Goal: Transaction & Acquisition: Purchase product/service

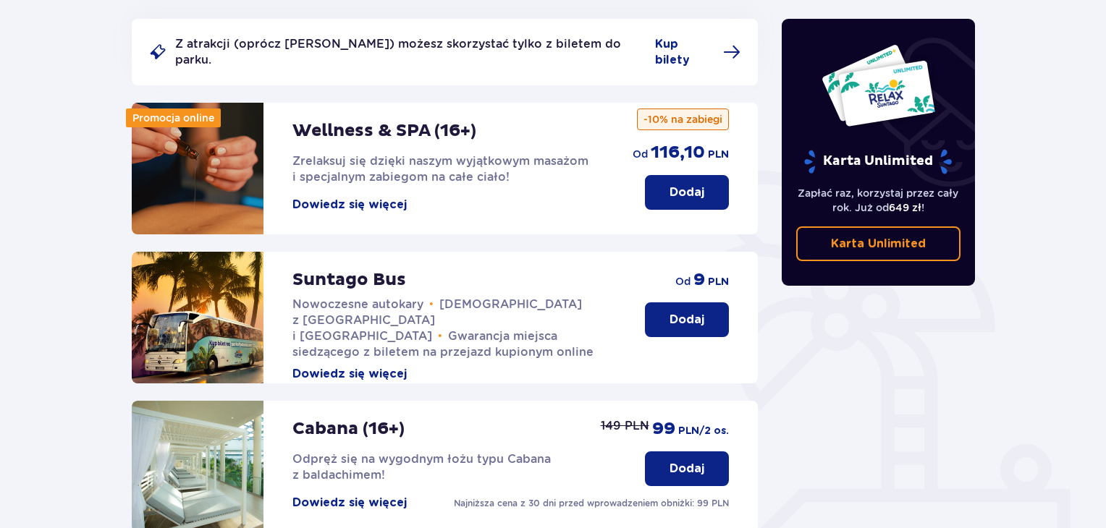
scroll to position [195, 0]
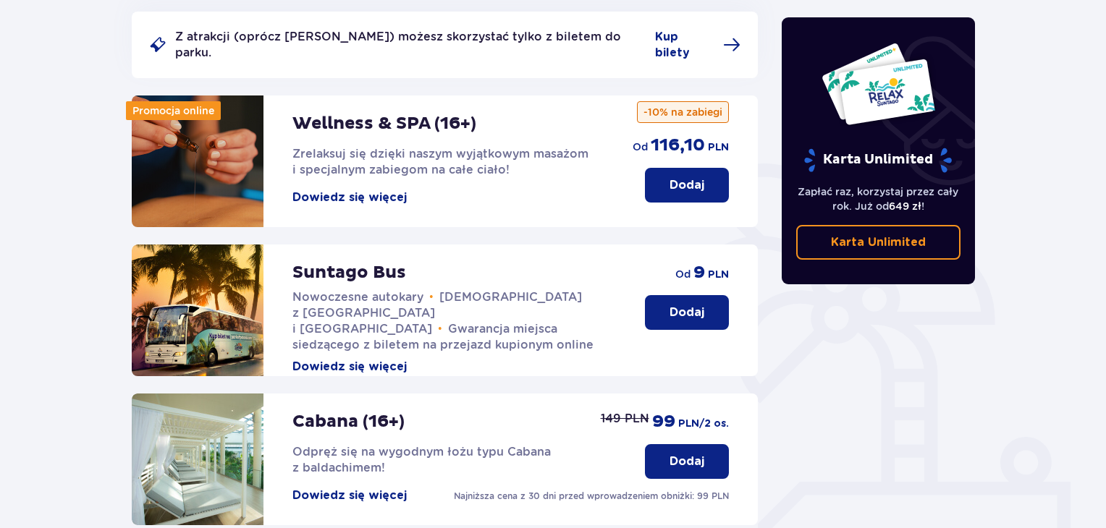
click at [684, 305] on p "Dodaj" at bounding box center [687, 313] width 35 height 16
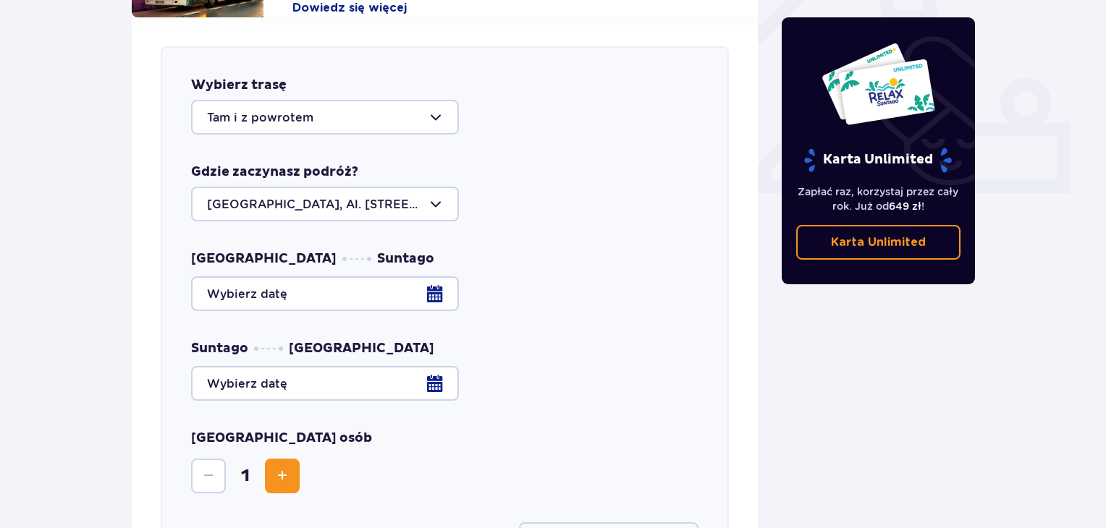
scroll to position [568, 0]
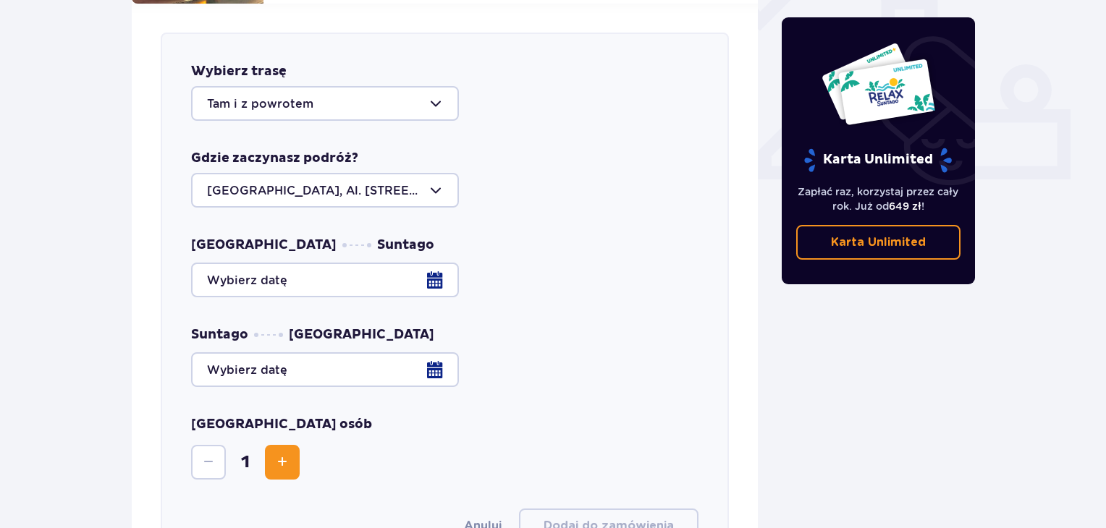
click at [444, 88] on div at bounding box center [325, 103] width 268 height 35
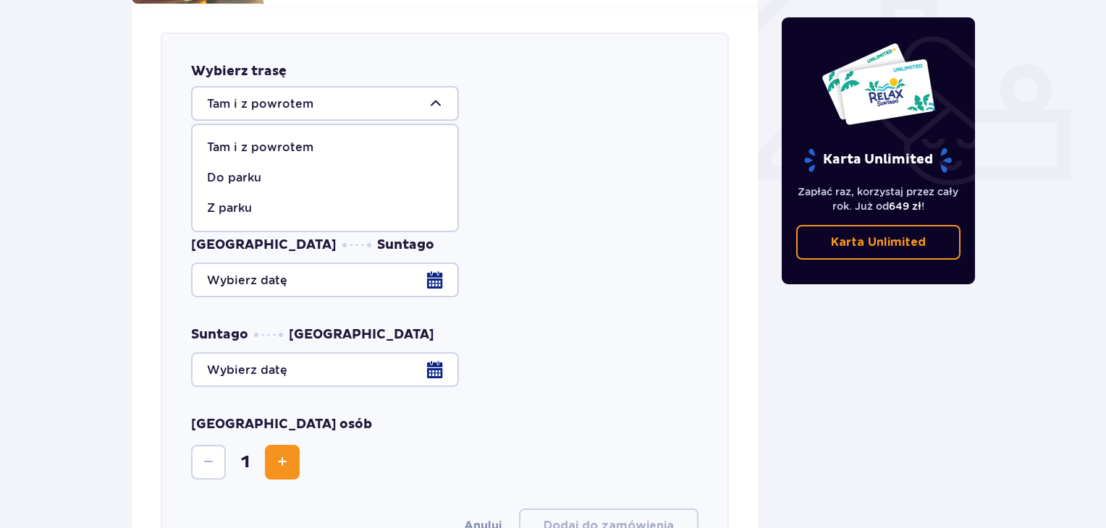
click at [278, 170] on div "Do parku" at bounding box center [325, 178] width 236 height 16
type input "Do parku"
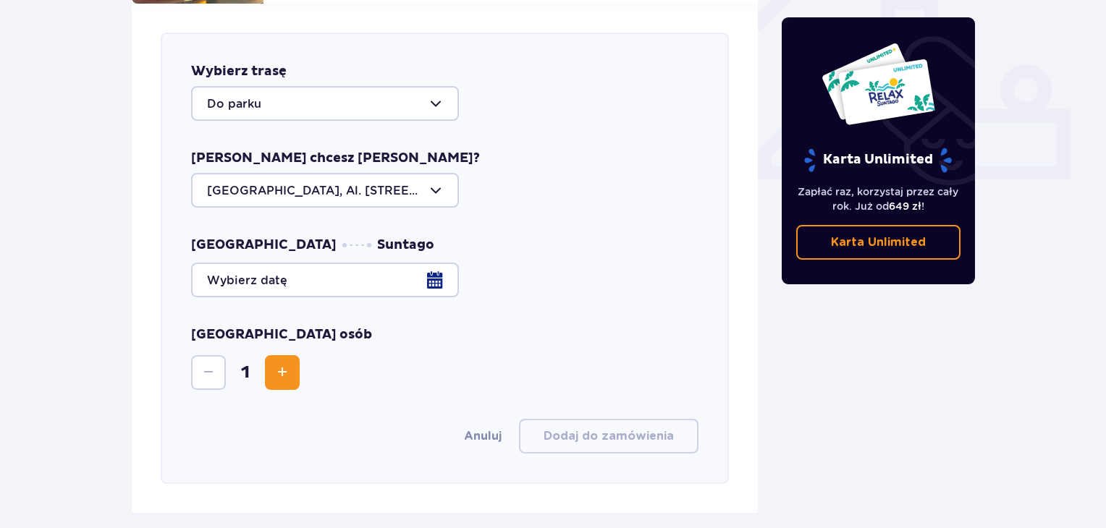
click at [434, 265] on div at bounding box center [444, 280] width 507 height 35
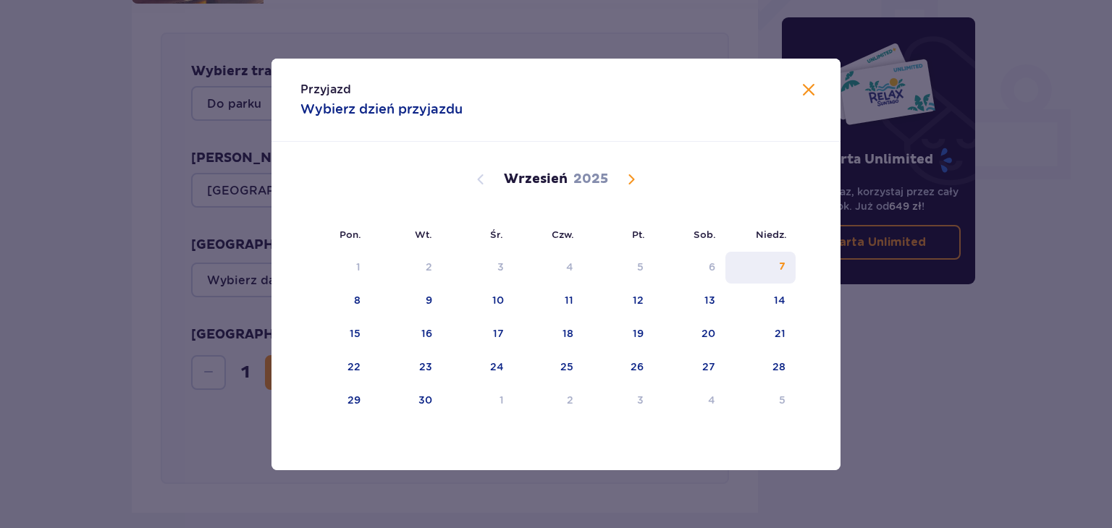
click at [778, 269] on div "7" at bounding box center [760, 268] width 70 height 32
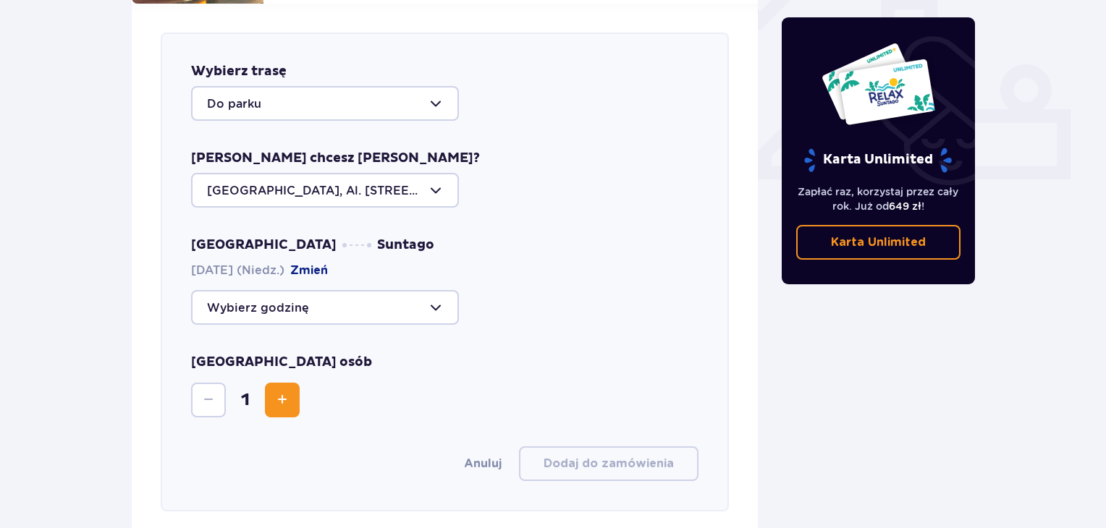
click at [430, 293] on div at bounding box center [325, 307] width 268 height 35
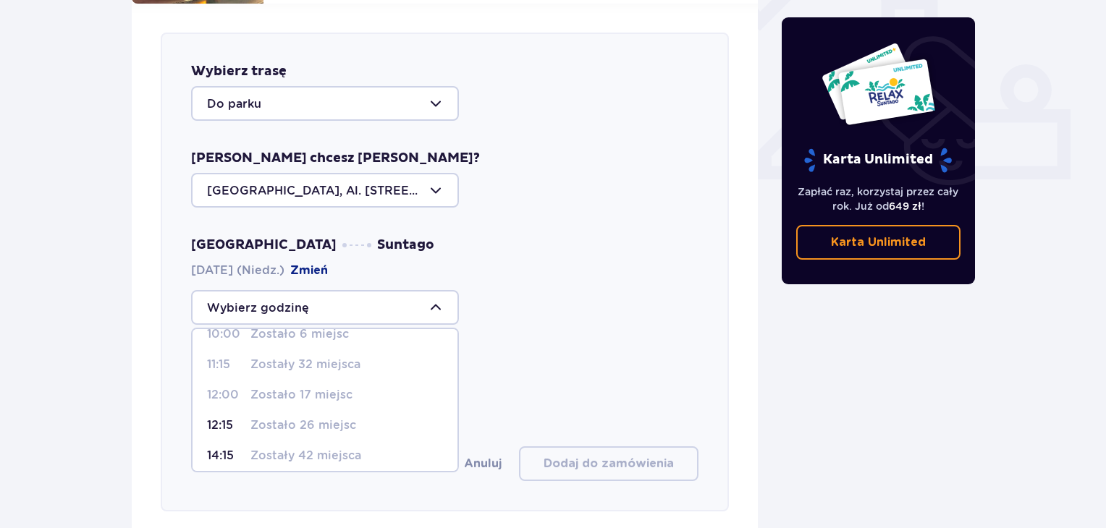
scroll to position [83, 0]
click at [225, 413] on p "12:15" at bounding box center [226, 421] width 38 height 16
type input "12:15"
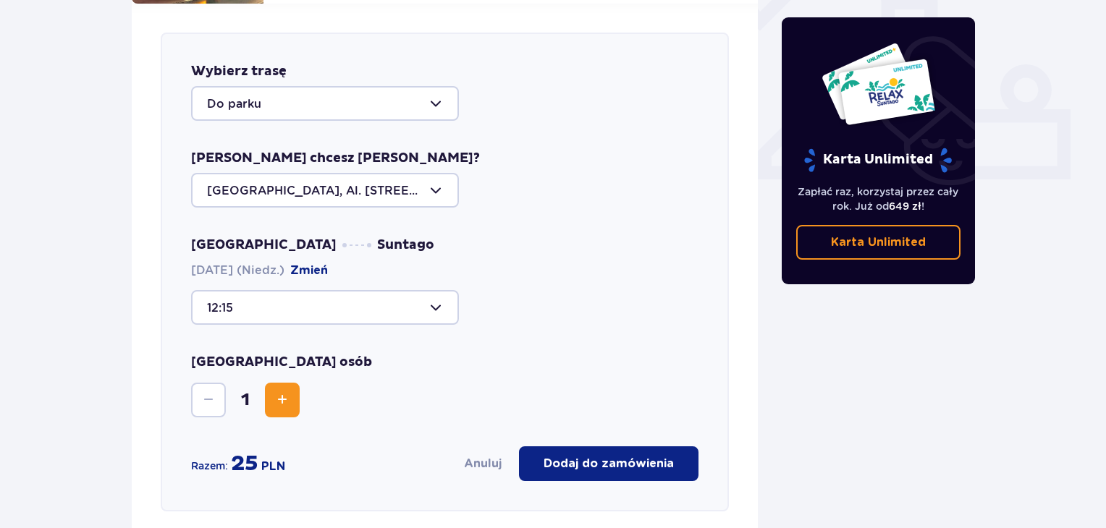
click at [579, 456] on p "Dodaj do zamówienia" at bounding box center [609, 464] width 130 height 16
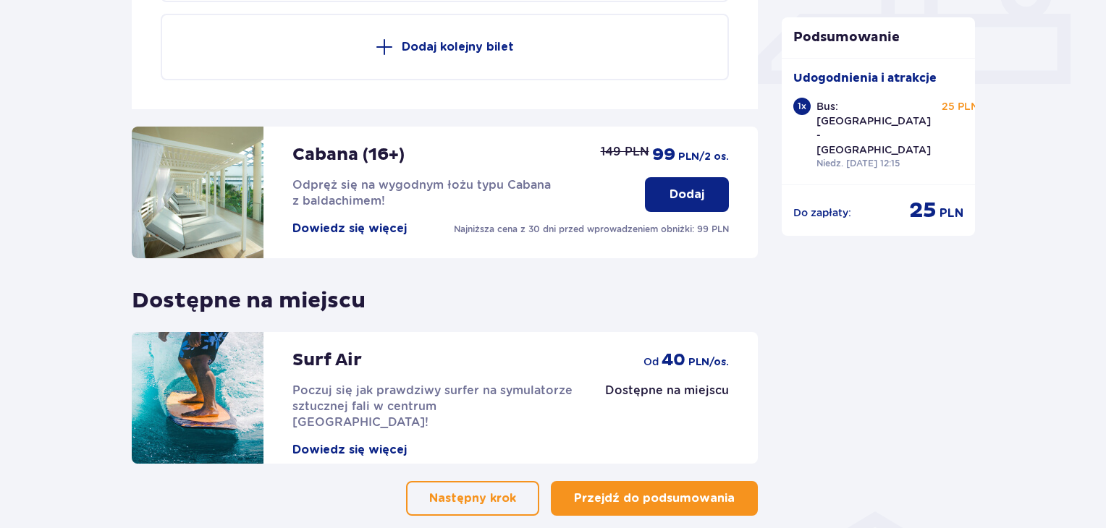
scroll to position [723, 0]
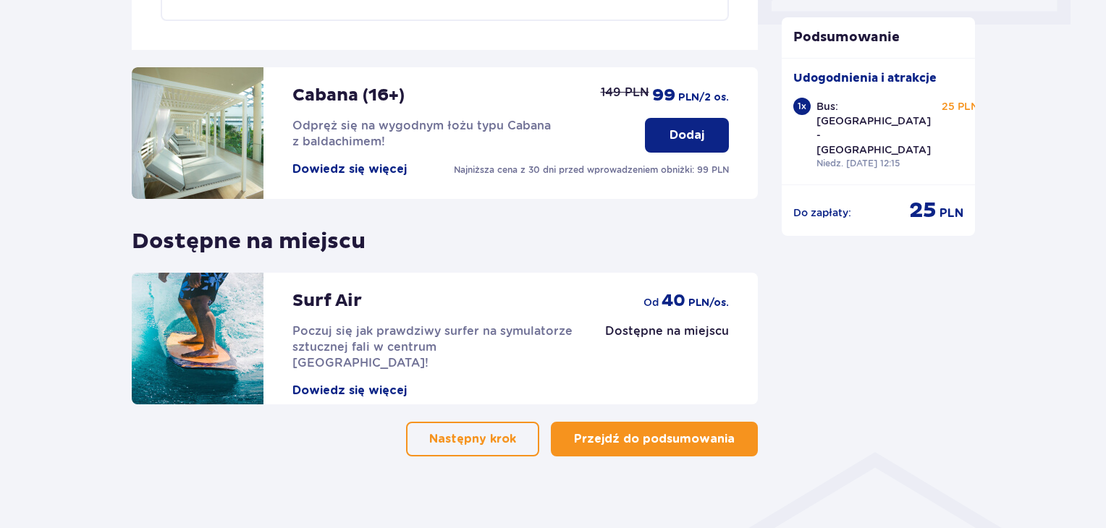
click at [708, 431] on p "Przejdź do podsumowania" at bounding box center [654, 439] width 161 height 16
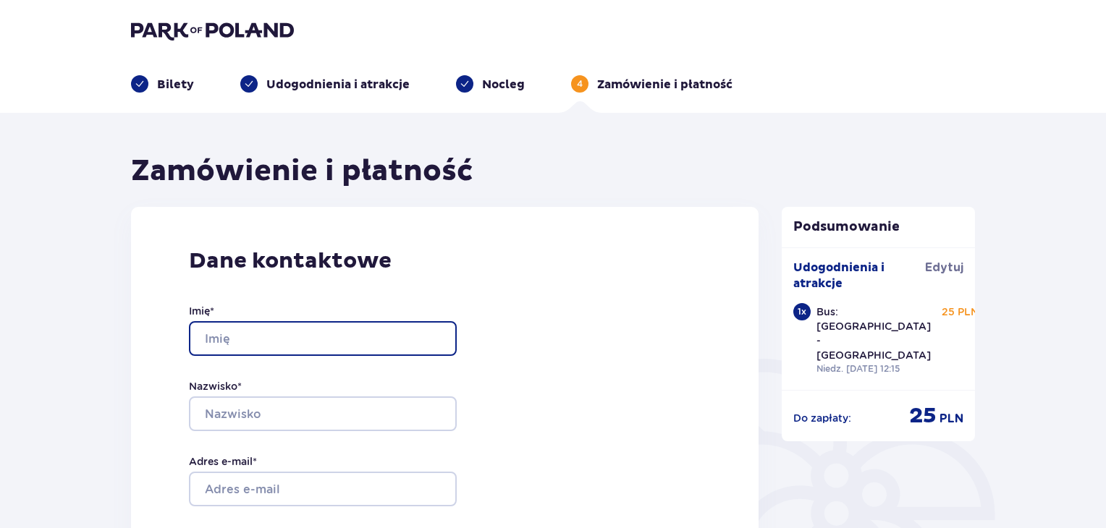
click at [351, 344] on input "Imię *" at bounding box center [323, 338] width 268 height 35
type input "Sebastian"
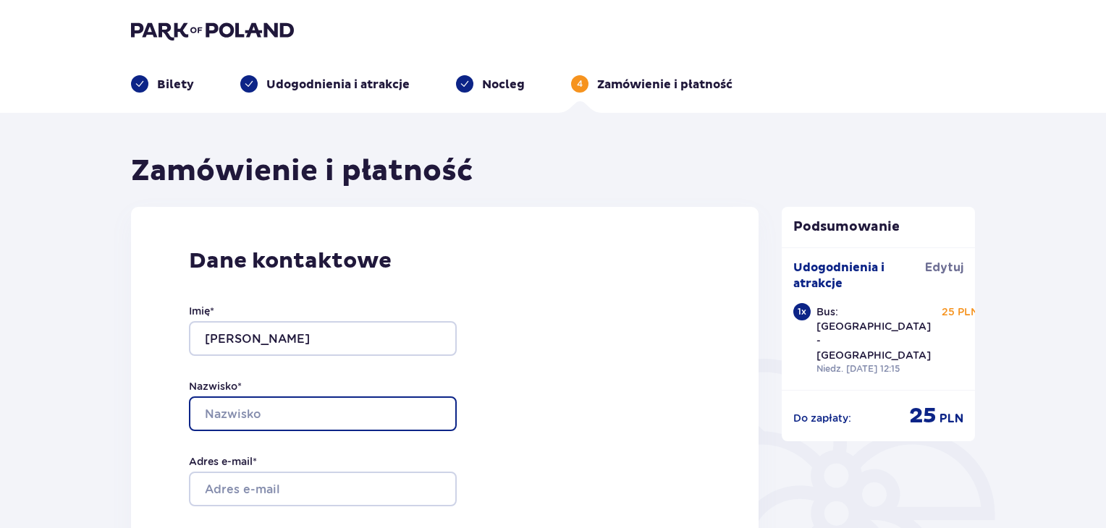
type input "Kolega"
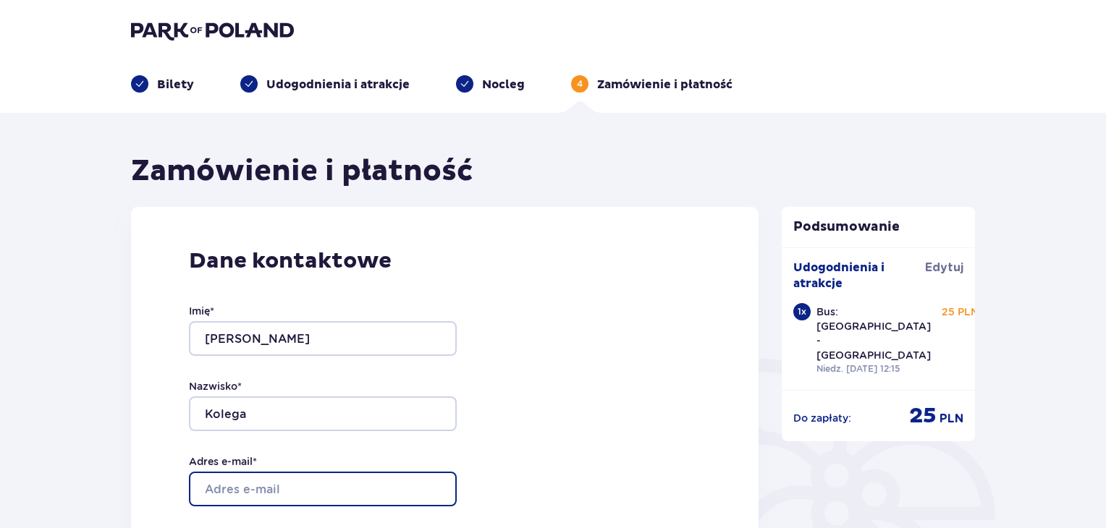
type input "[PERSON_NAME][EMAIL_ADDRESS][DOMAIN_NAME]"
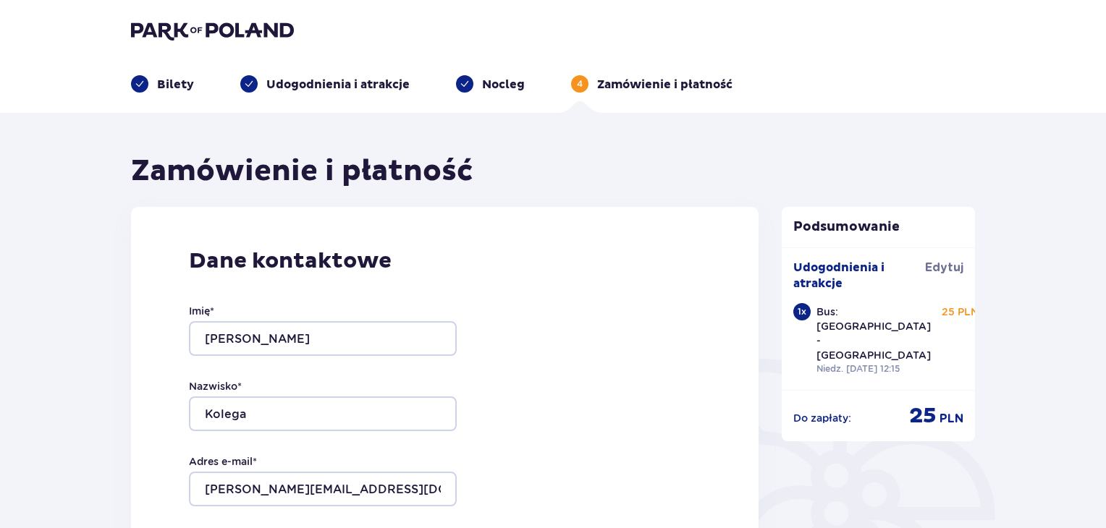
type input "[PERSON_NAME][EMAIL_ADDRESS][DOMAIN_NAME]"
type input "+48502368949"
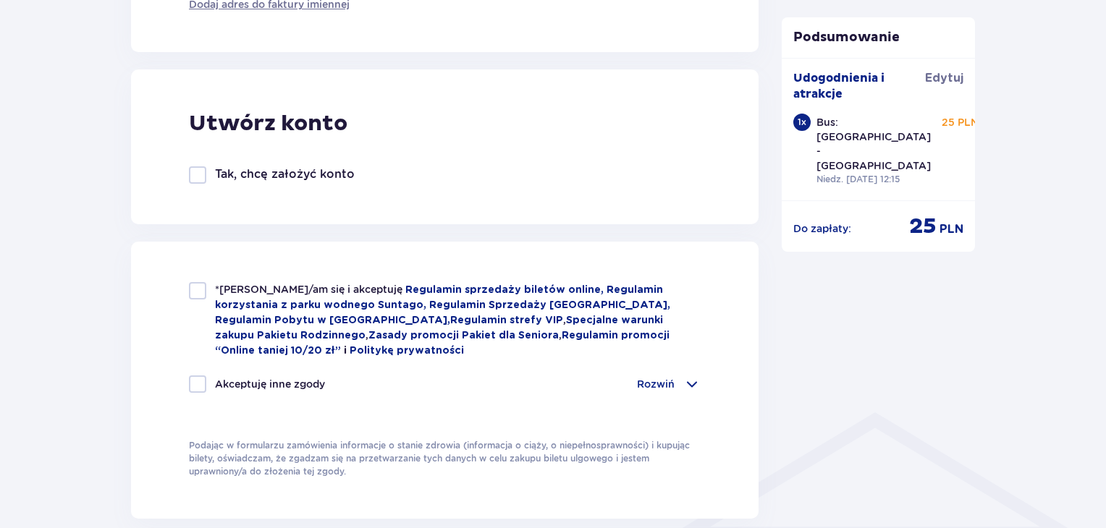
scroll to position [769, 0]
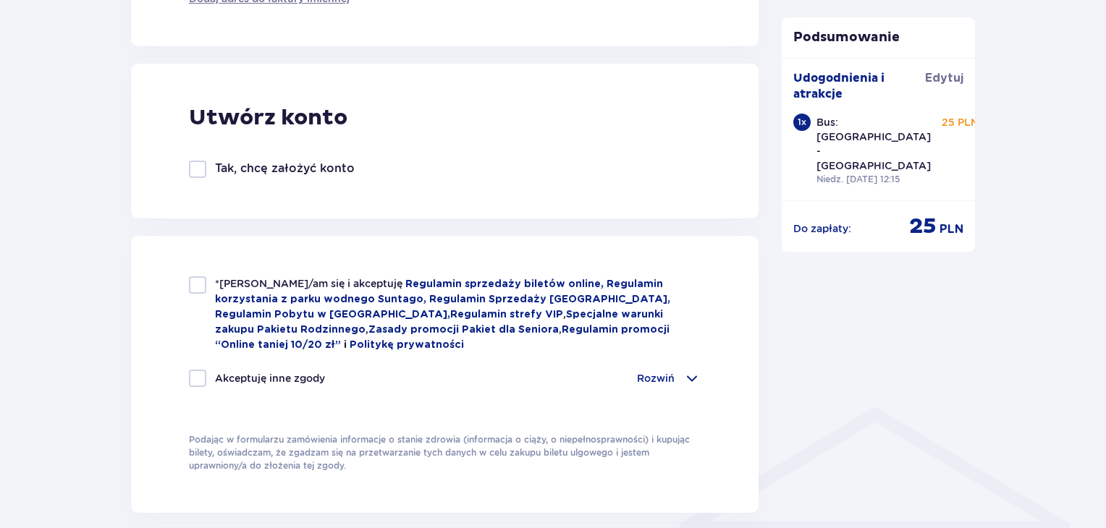
click at [202, 285] on div at bounding box center [197, 285] width 17 height 17
checkbox input "true"
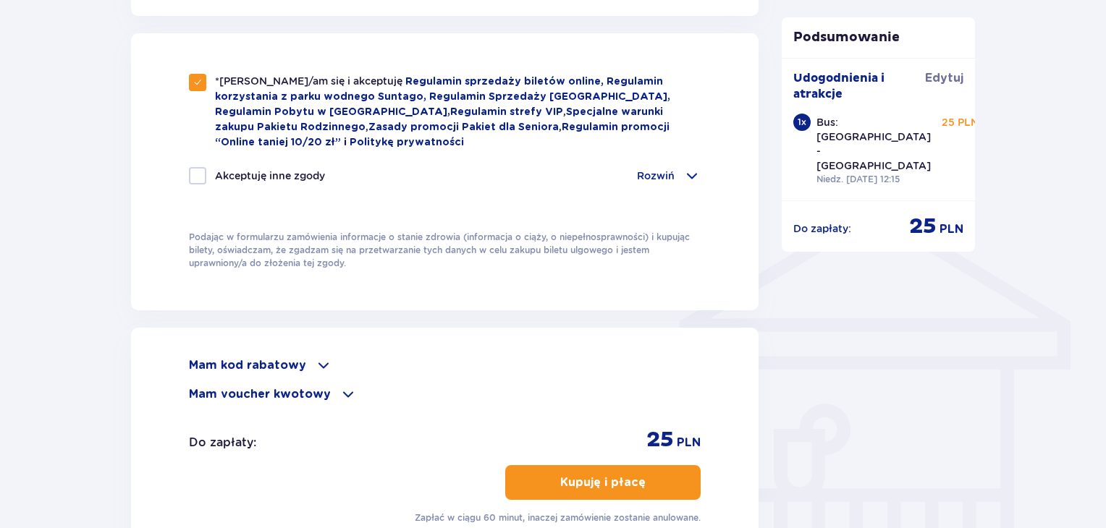
scroll to position [1029, 0]
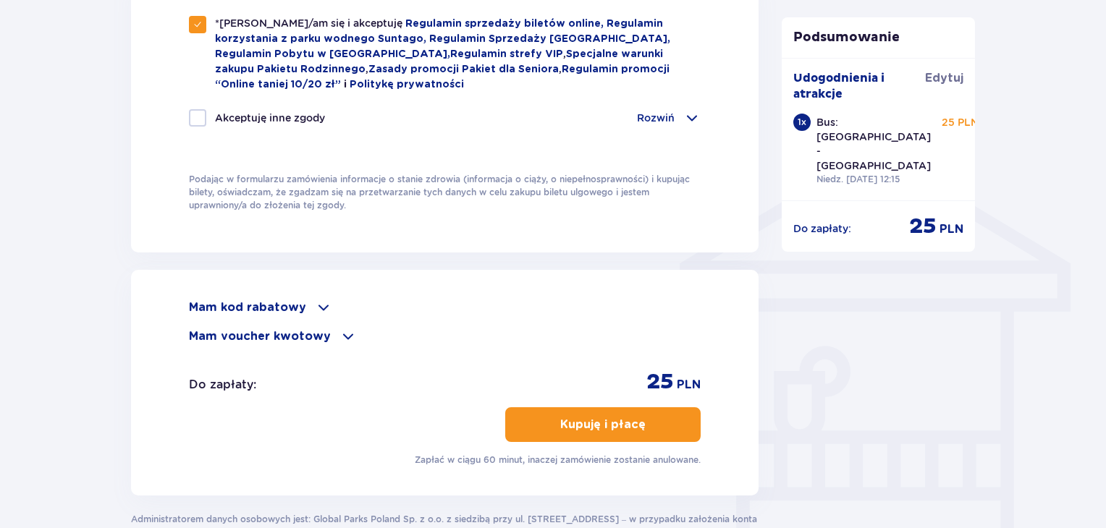
click at [606, 422] on p "Kupuję i płacę" at bounding box center [602, 425] width 85 height 16
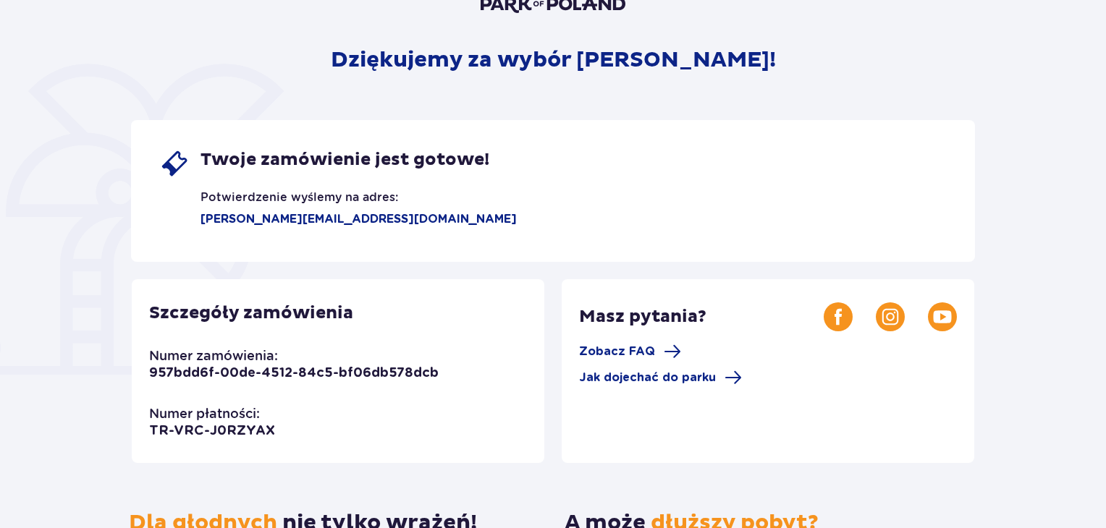
scroll to position [152, 0]
